Goal: Information Seeking & Learning: Learn about a topic

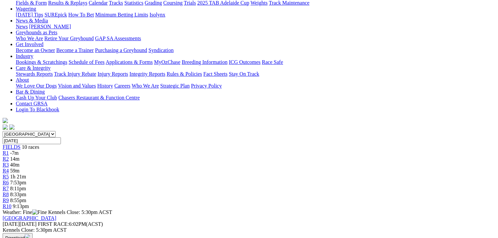
scroll to position [33, 0]
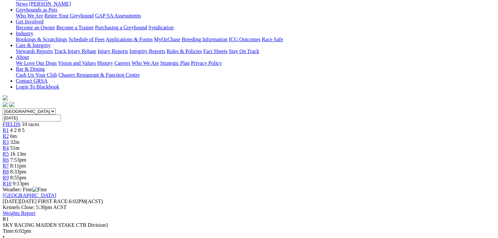
scroll to position [99, 0]
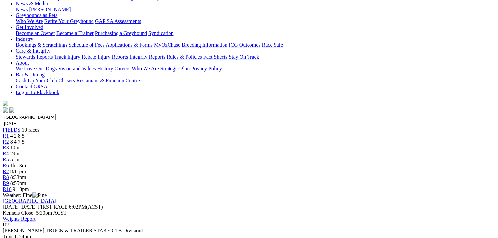
scroll to position [132, 0]
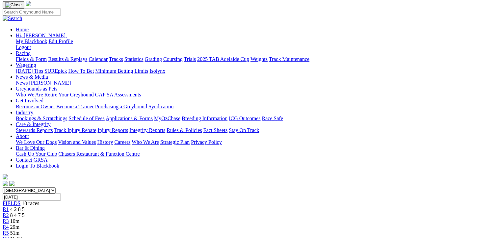
scroll to position [0, 0]
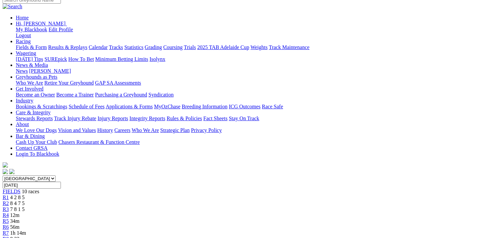
scroll to position [66, 0]
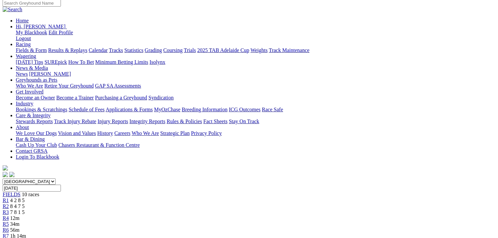
click at [176, 209] on div "R3 7 8 1 5" at bounding box center [249, 212] width 493 height 6
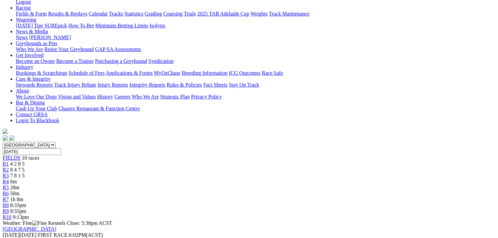
scroll to position [33, 0]
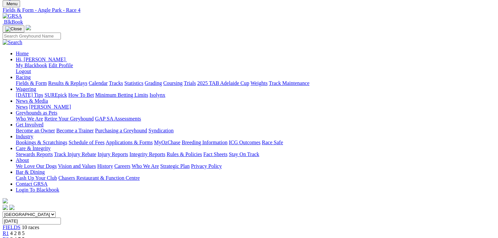
click at [196, 80] on link "Trials" at bounding box center [190, 83] width 12 height 6
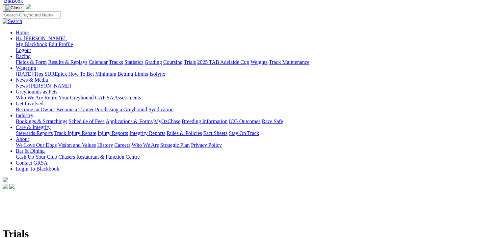
scroll to position [66, 0]
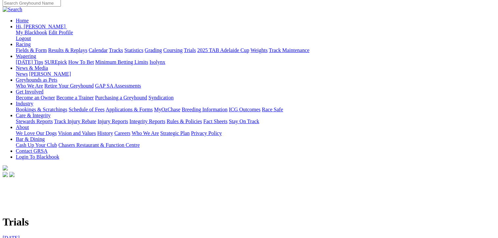
click at [20, 235] on link "[DATE]" at bounding box center [11, 238] width 17 height 6
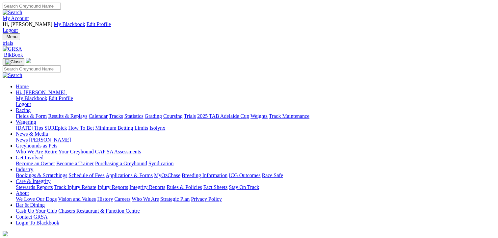
click at [33, 113] on link "Fields & Form" at bounding box center [31, 116] width 31 height 6
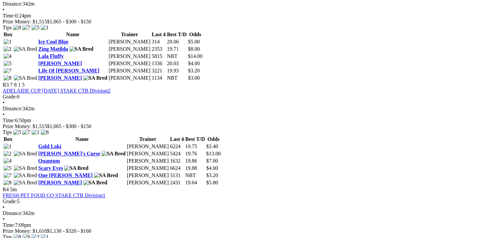
scroll to position [527, 0]
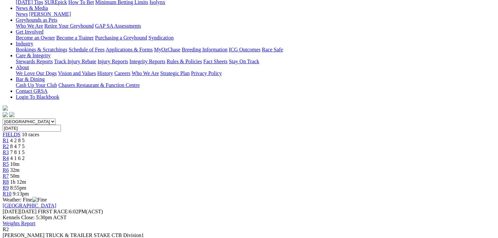
scroll to position [132, 0]
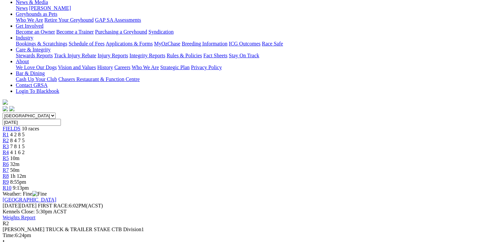
drag, startPoint x: 322, startPoint y: 21, endPoint x: 310, endPoint y: 26, distance: 12.8
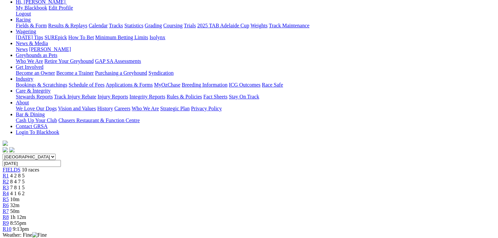
scroll to position [33, 0]
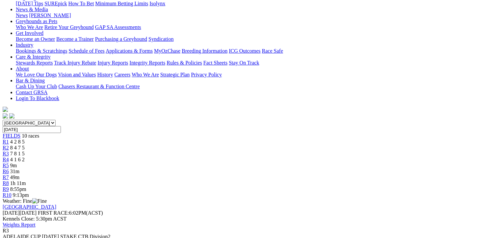
scroll to position [66, 0]
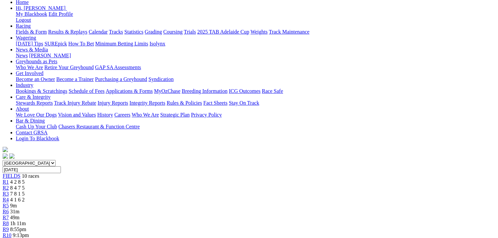
scroll to position [99, 0]
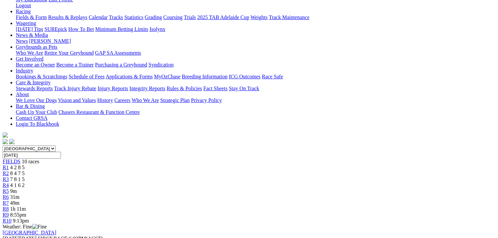
click at [25, 182] on span "4 1 6 2" at bounding box center [17, 185] width 14 height 6
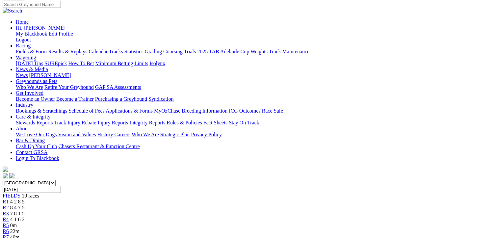
scroll to position [99, 0]
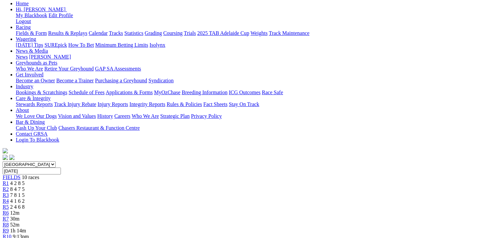
scroll to position [33, 0]
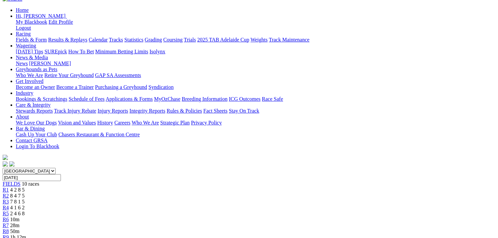
scroll to position [66, 0]
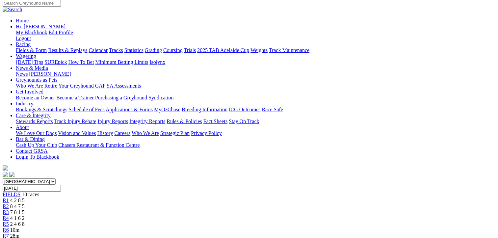
click at [9, 203] on span "R2" at bounding box center [6, 206] width 6 height 6
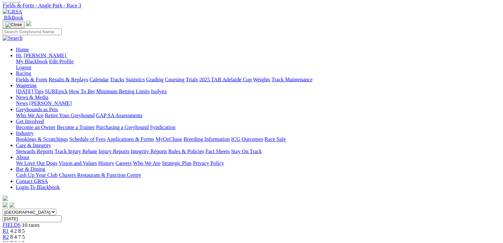
scroll to position [132, 0]
